Goal: Task Accomplishment & Management: Manage account settings

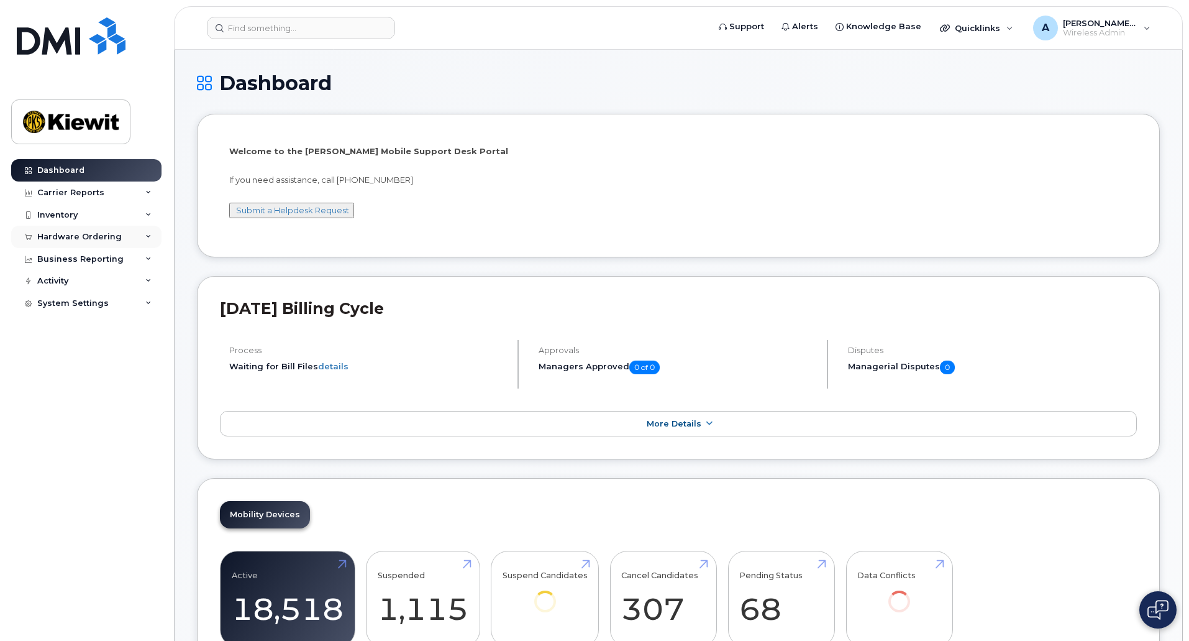
click at [147, 237] on icon at bounding box center [148, 237] width 6 height 6
click at [106, 279] on link "Orders" at bounding box center [97, 283] width 129 height 24
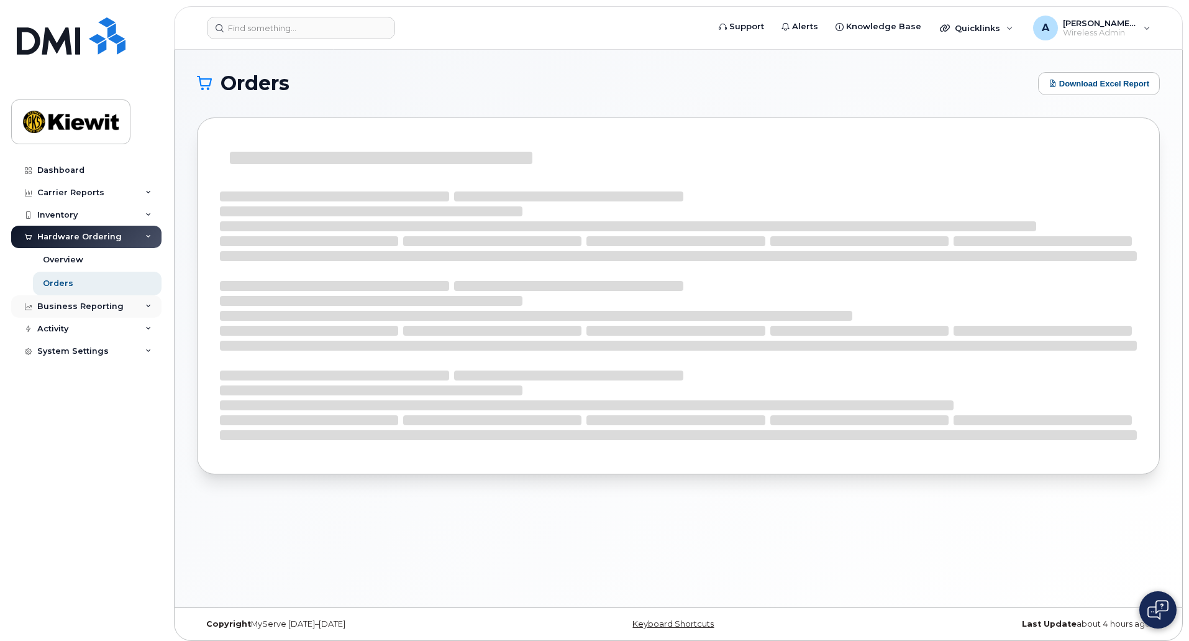
click at [148, 304] on icon at bounding box center [148, 306] width 6 height 6
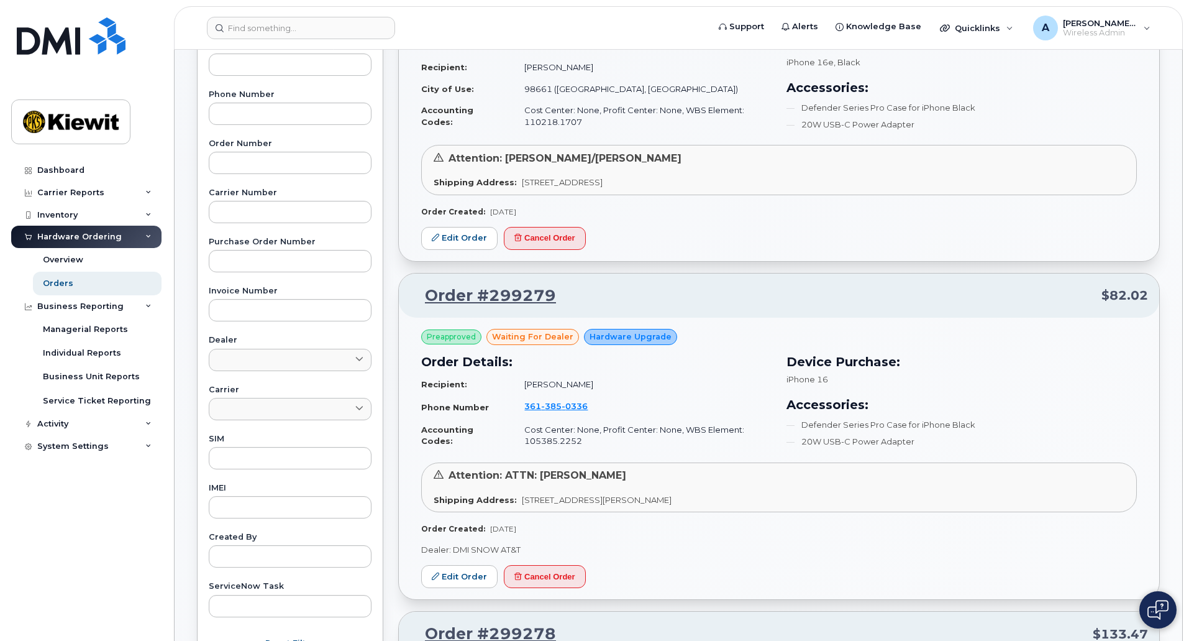
scroll to position [311, 0]
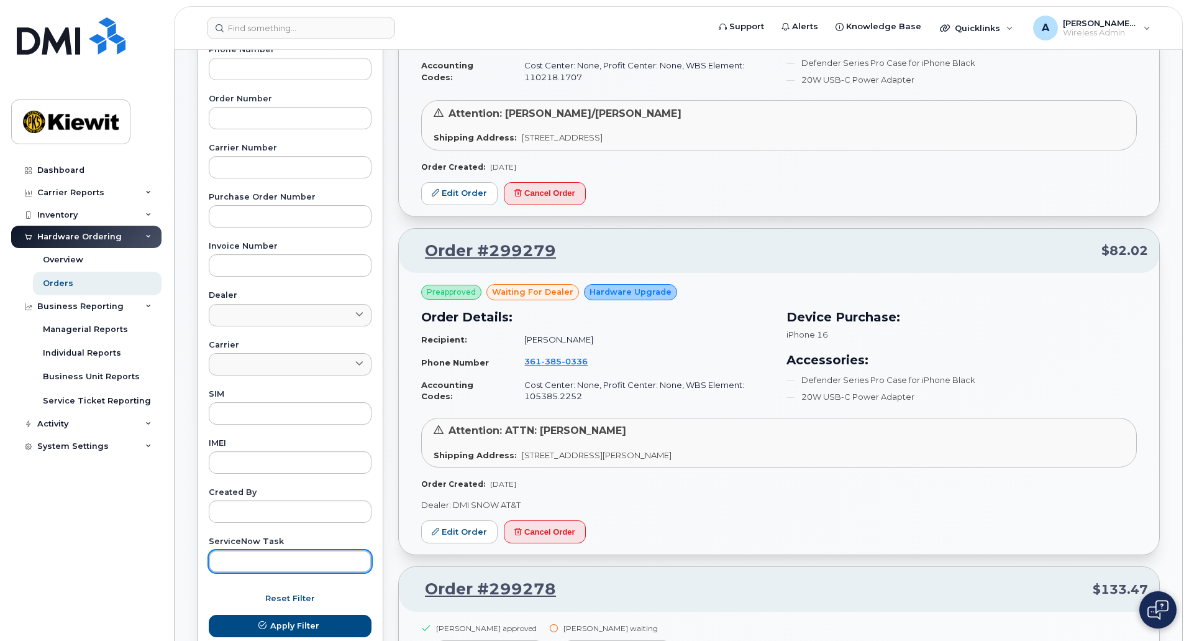
click at [280, 555] on input "text" at bounding box center [290, 561] width 163 height 22
type input "[PERSON_NAME]"
click at [209, 614] on button "Apply Filter" at bounding box center [290, 625] width 163 height 22
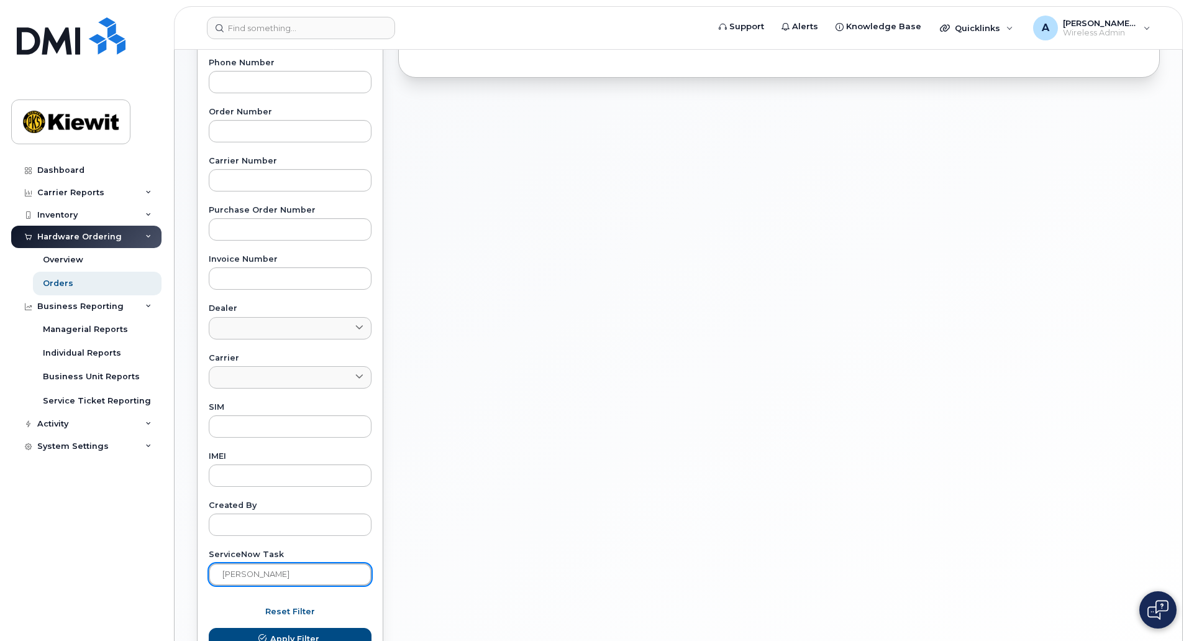
scroll to position [397, 0]
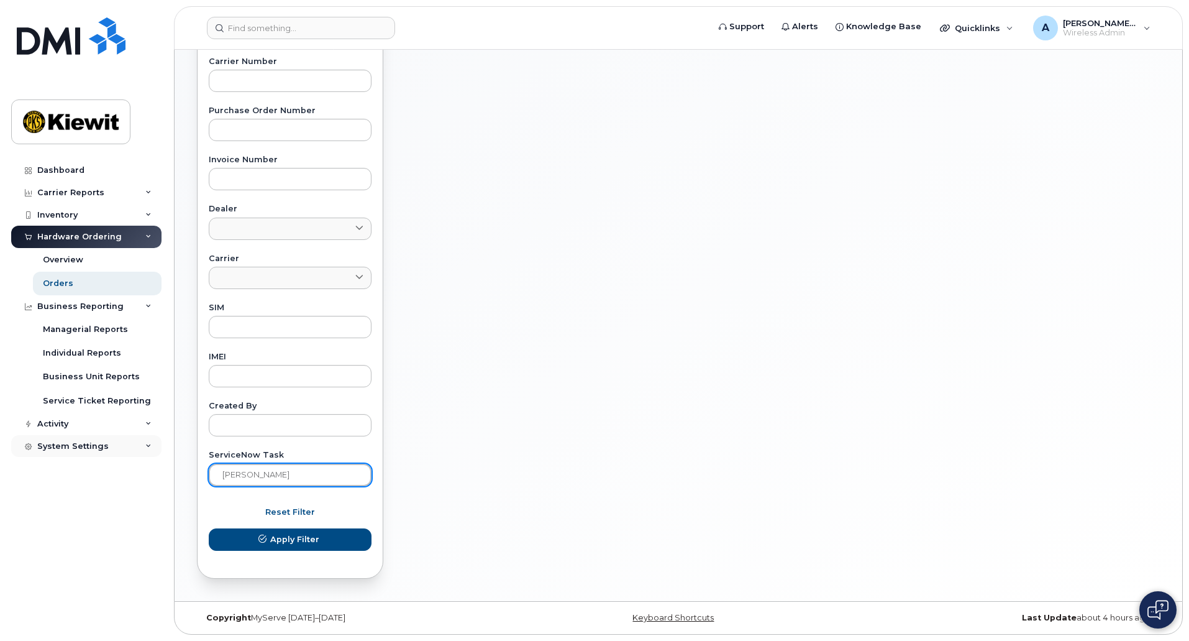
drag, startPoint x: 324, startPoint y: 469, endPoint x: 150, endPoint y: 457, distance: 173.8
click at [175, 457] on div "Support Alerts Knowledge Base Quicklinks Suspend / Cancel Device Change SIM Car…" at bounding box center [679, 127] width 1008 height 948
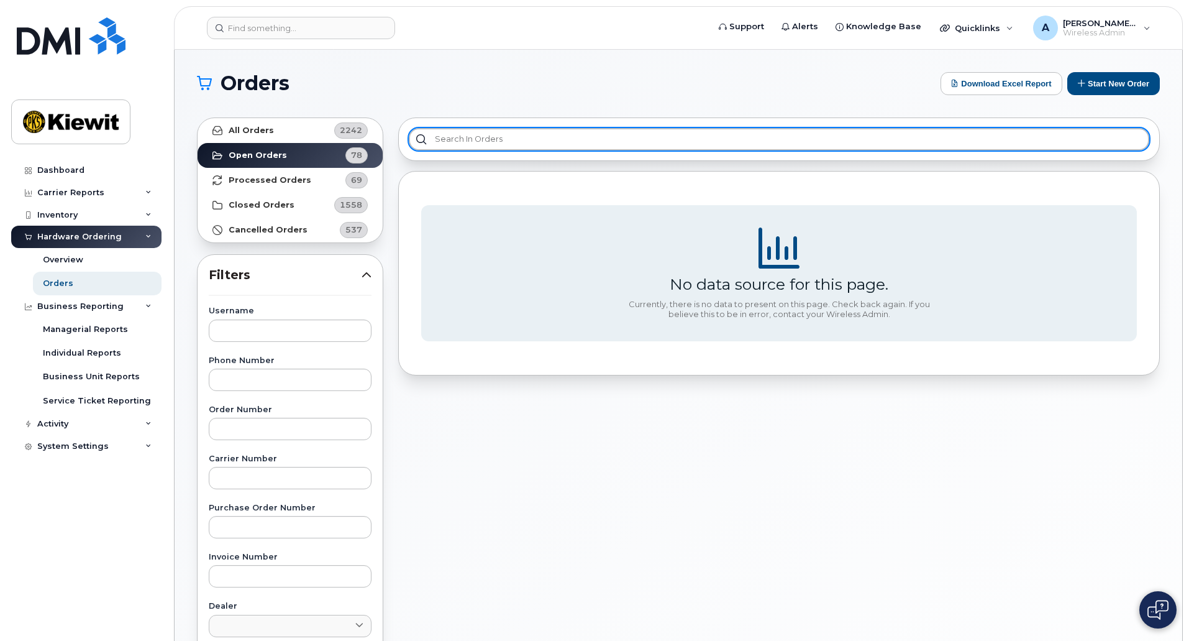
click at [623, 142] on input "text" at bounding box center [779, 139] width 741 height 22
type input "A"
type input "[PERSON_NAME]"
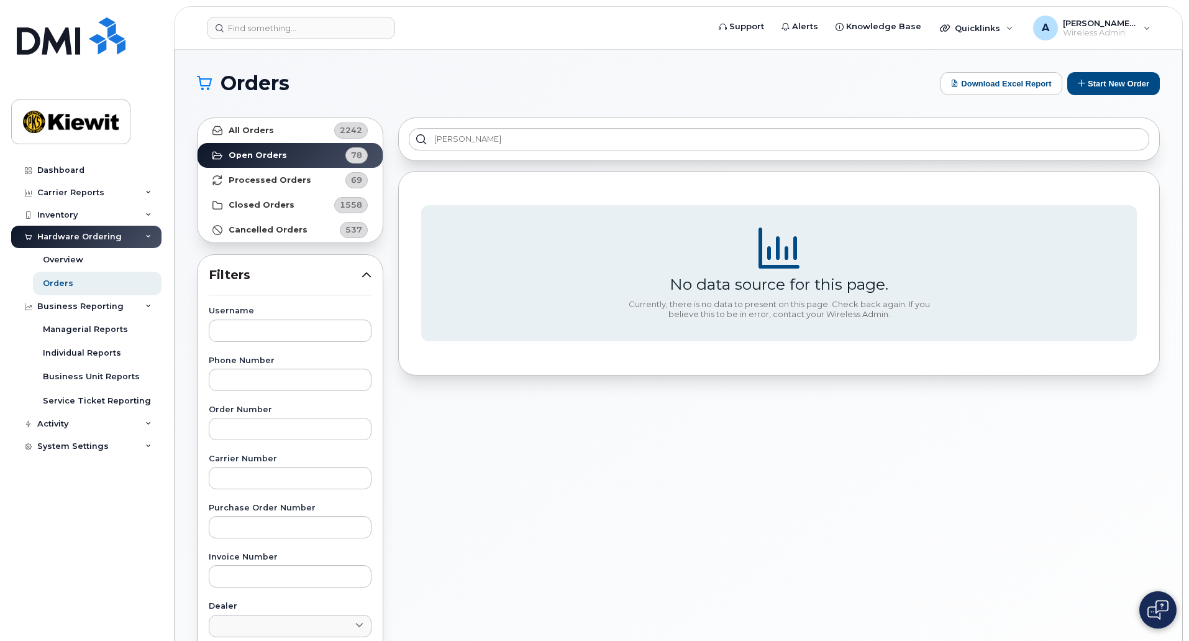
click at [657, 88] on h1 "Orders" at bounding box center [565, 83] width 737 height 20
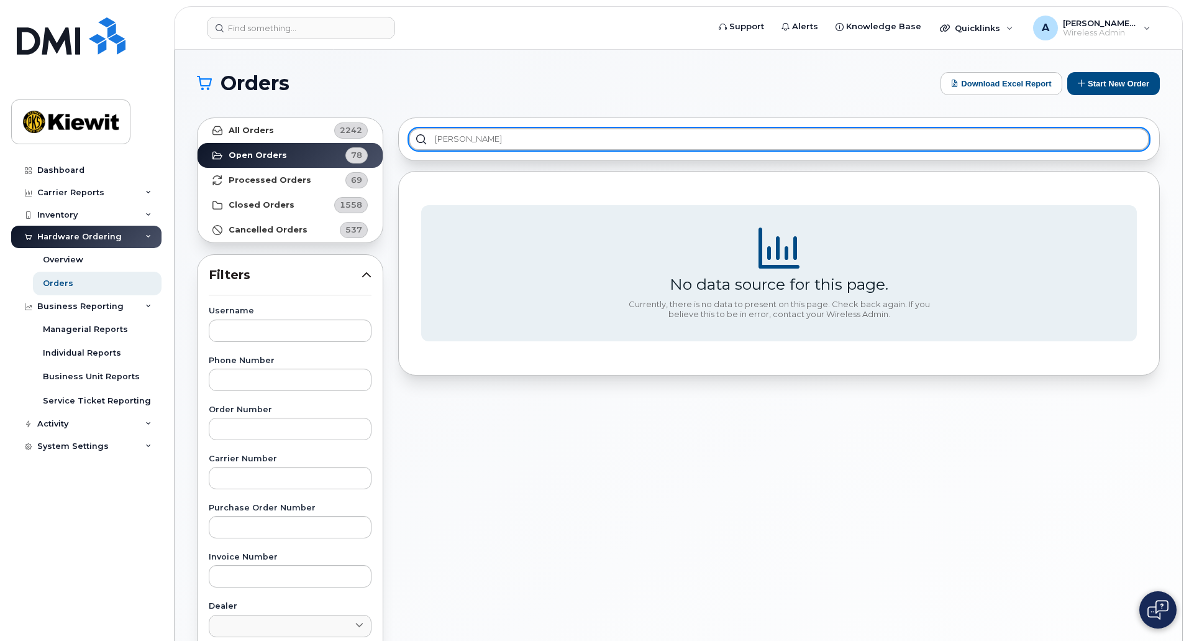
click at [531, 148] on input "[PERSON_NAME]" at bounding box center [779, 139] width 741 height 22
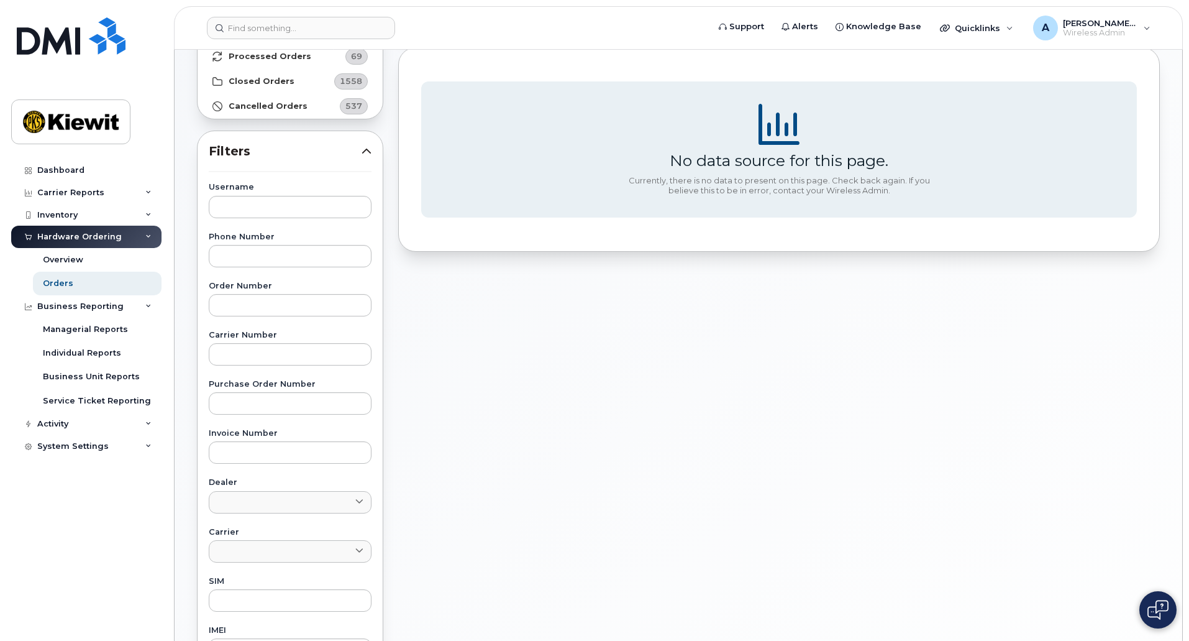
scroll to position [373, 0]
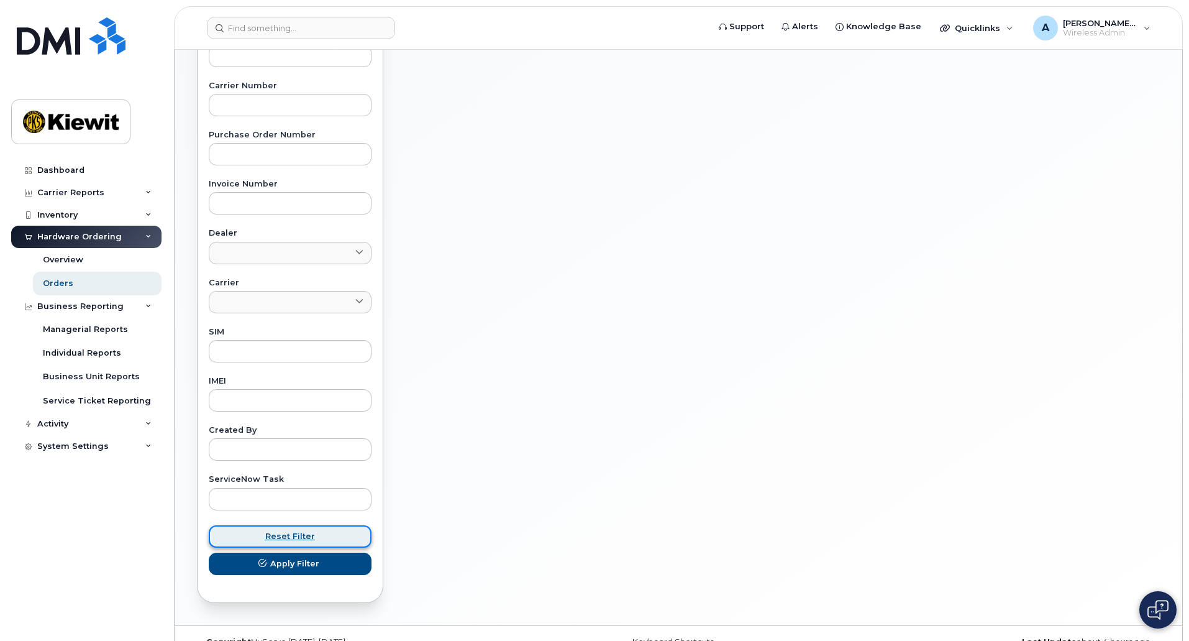
click at [299, 527] on button "Reset Filter" at bounding box center [290, 536] width 163 height 22
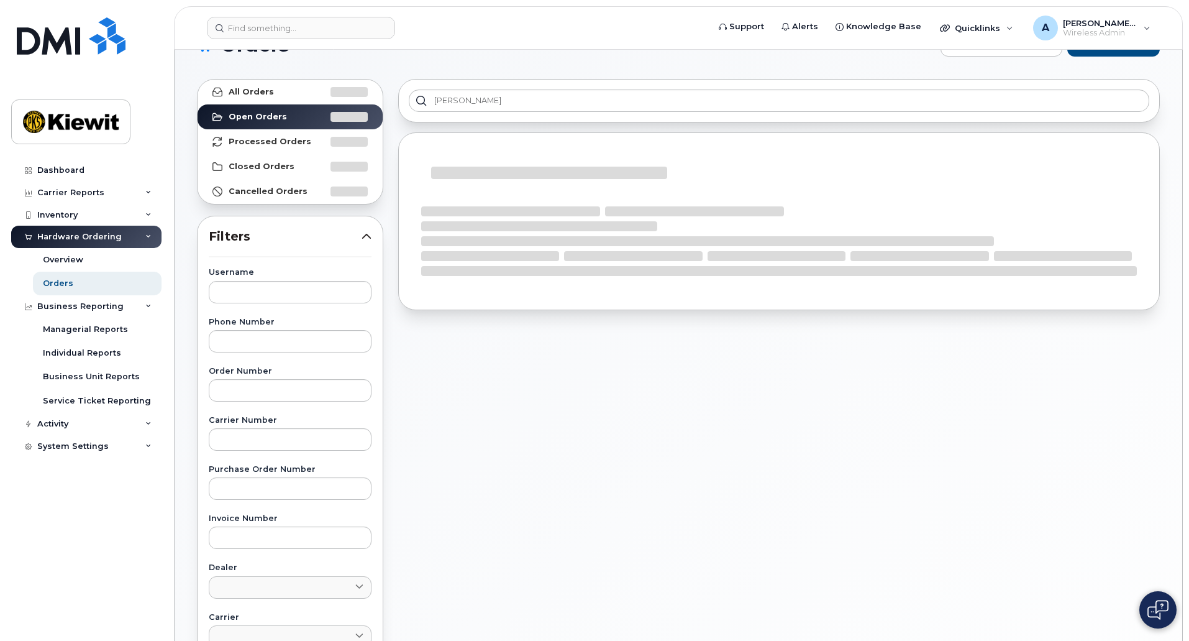
scroll to position [0, 0]
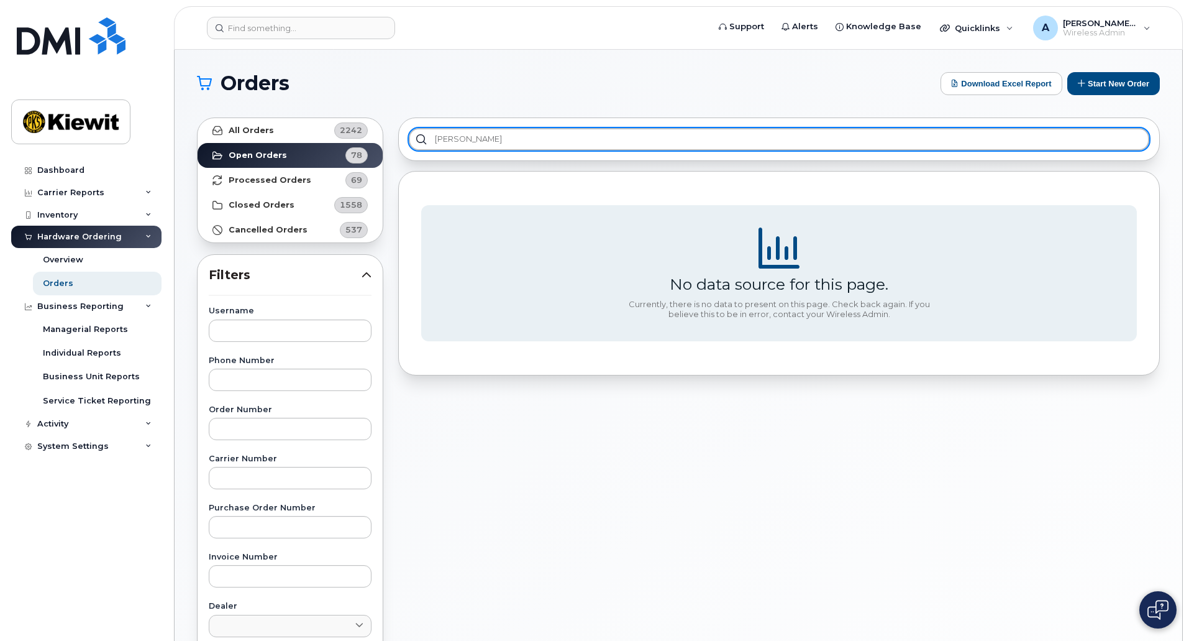
click at [561, 147] on input "[PERSON_NAME]" at bounding box center [779, 139] width 741 height 22
click at [417, 136] on input "[PERSON_NAME]" at bounding box center [779, 139] width 741 height 22
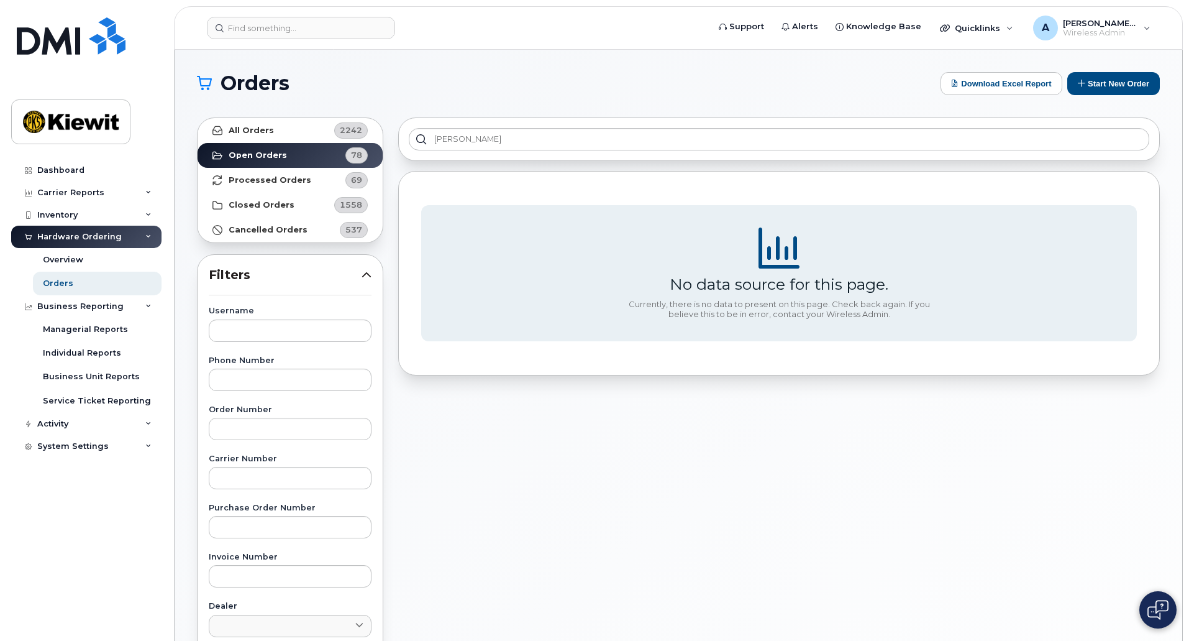
click at [473, 107] on section "Orders Download Excel Report Start New Order All Orders 2242 Open Orders 78 Pro…" at bounding box center [678, 527] width 963 height 911
